Goal: Find specific page/section: Find specific page/section

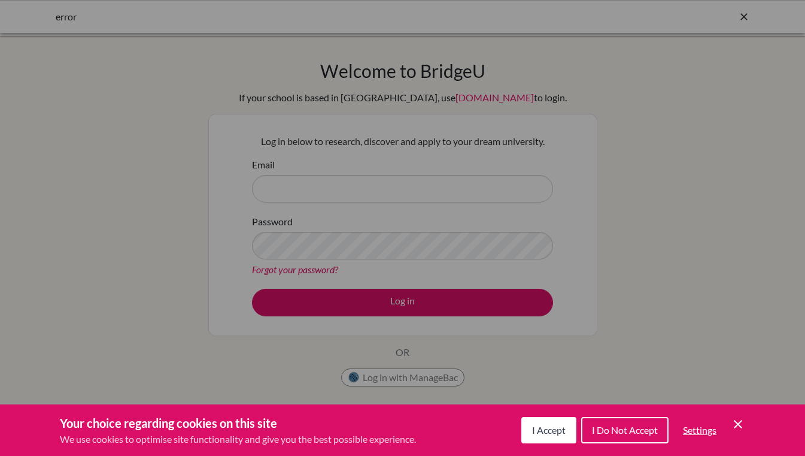
click at [556, 405] on div "Your choice regarding cookies on this site We use cookies to optimise site func…" at bounding box center [402, 429] width 805 height 51
click at [548, 430] on span "I Accept" at bounding box center [549, 429] width 34 height 11
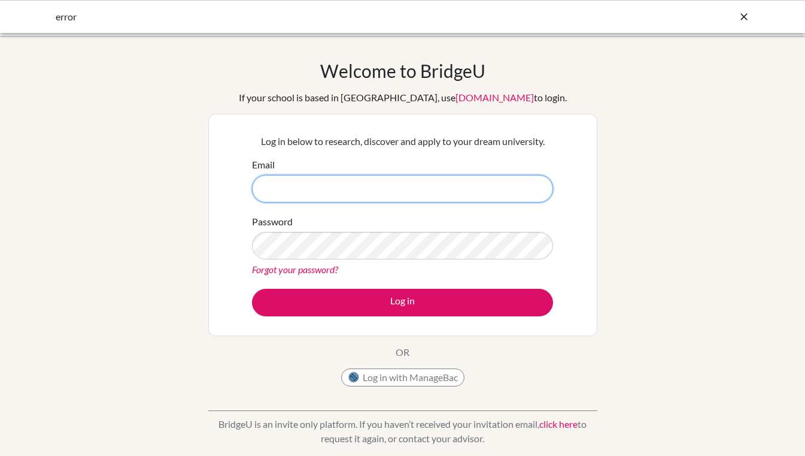
click at [418, 201] on input "Email" at bounding box center [402, 189] width 301 height 28
type input "[EMAIL_ADDRESS][DOMAIN_NAME]"
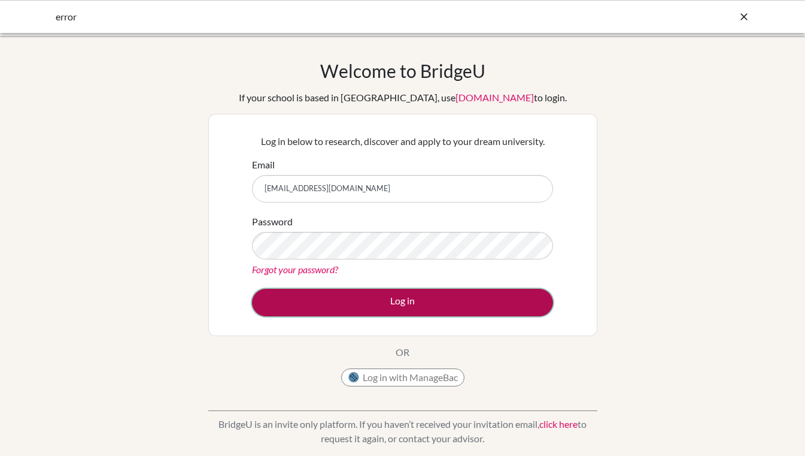
click at [370, 315] on button "Log in" at bounding box center [402, 303] width 301 height 28
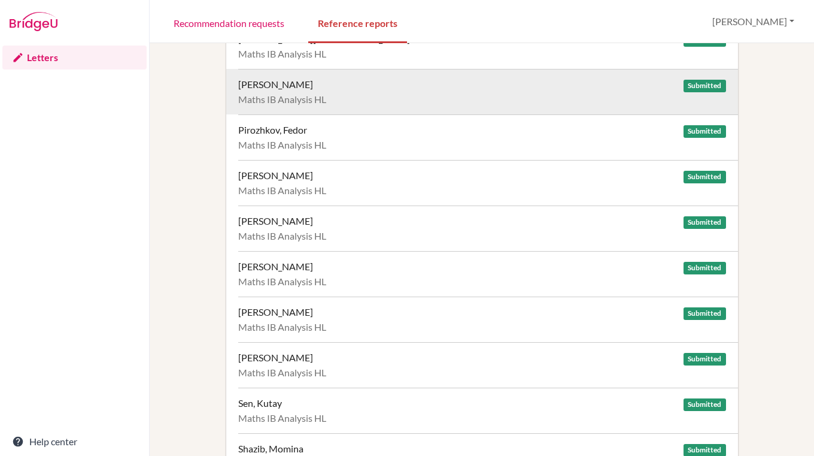
scroll to position [1718, 0]
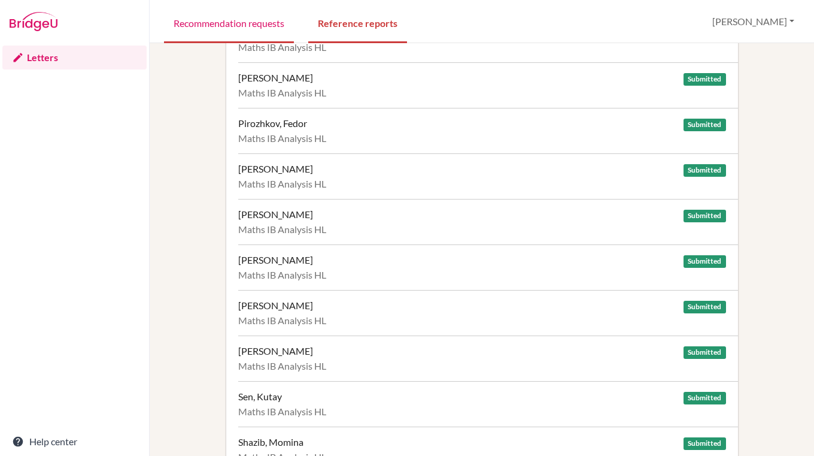
click at [243, 17] on link "Recommendation requests" at bounding box center [229, 22] width 130 height 41
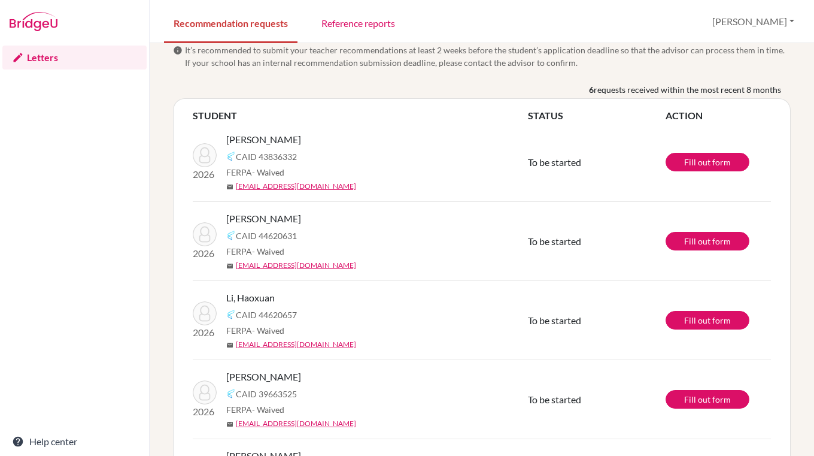
scroll to position [14, 0]
